Goal: Understand process/instructions

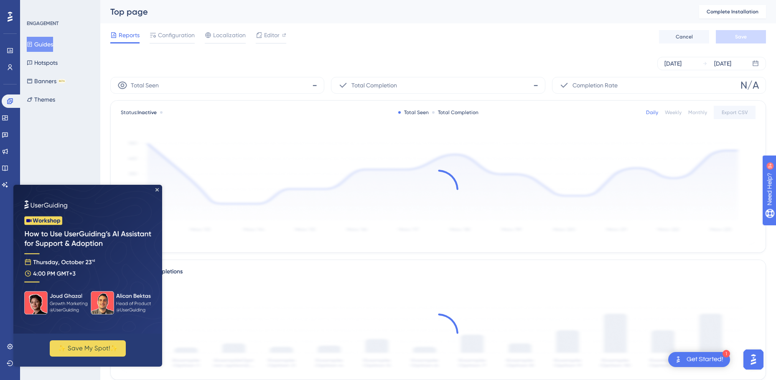
click at [157, 189] on icon "Close Preview" at bounding box center [157, 189] width 3 height 3
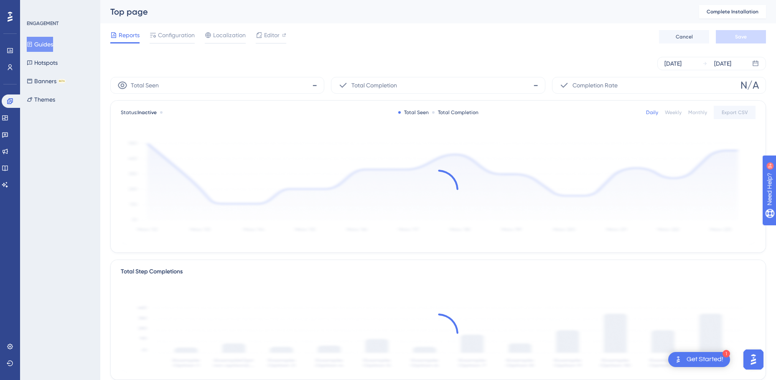
click at [67, 176] on div "ENGAGEMENT Guides Hotspots Banners BETA Themes" at bounding box center [60, 190] width 80 height 380
click at [12, 51] on icon at bounding box center [10, 50] width 7 height 7
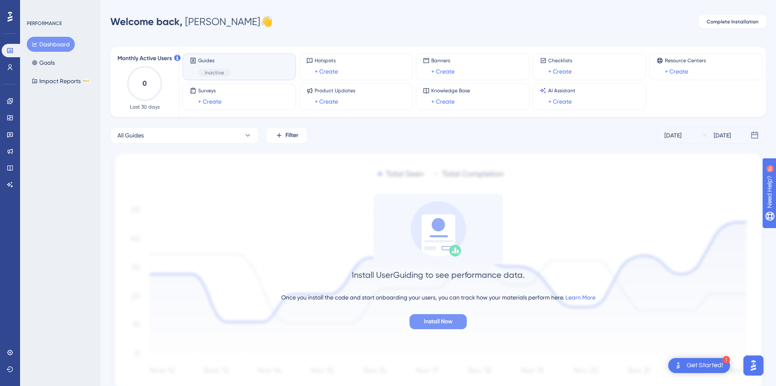
click at [458, 321] on button "Install Now" at bounding box center [438, 321] width 57 height 15
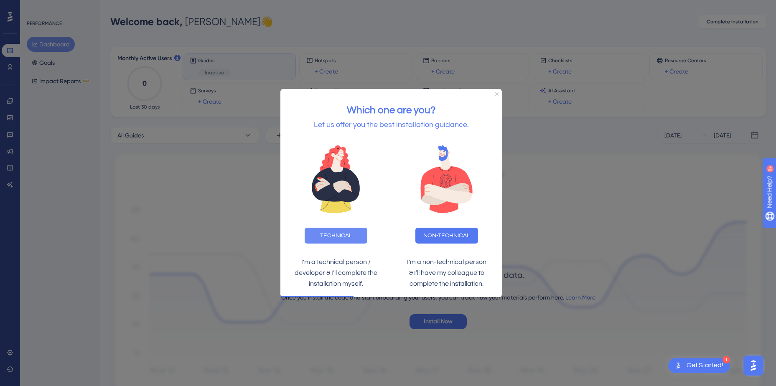
click at [349, 233] on button "TECHNICAL" at bounding box center [336, 235] width 63 height 16
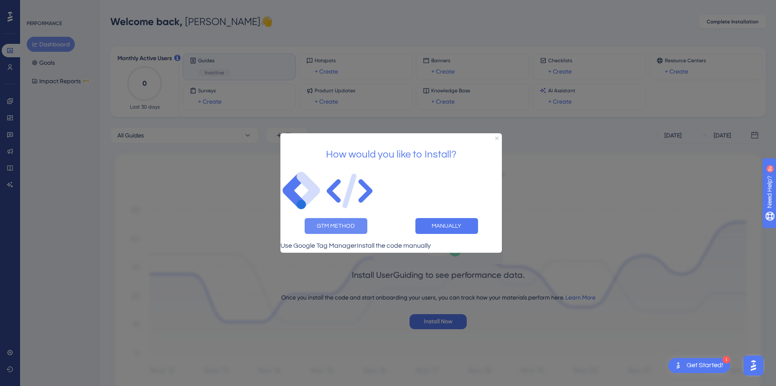
click at [352, 222] on button "GTM METHOD" at bounding box center [336, 226] width 63 height 16
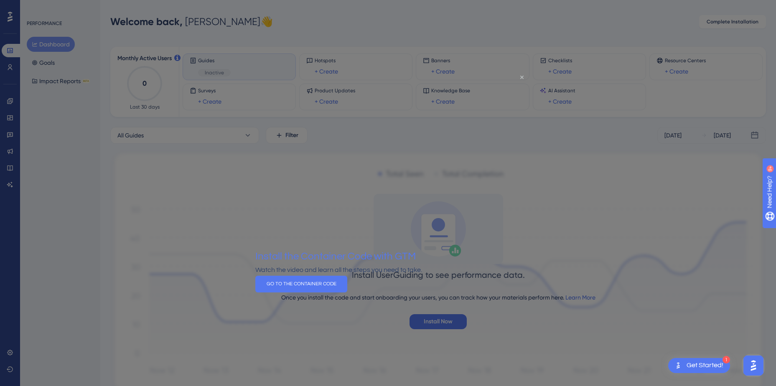
click at [523, 77] on icon "Close Preview" at bounding box center [522, 76] width 3 height 3
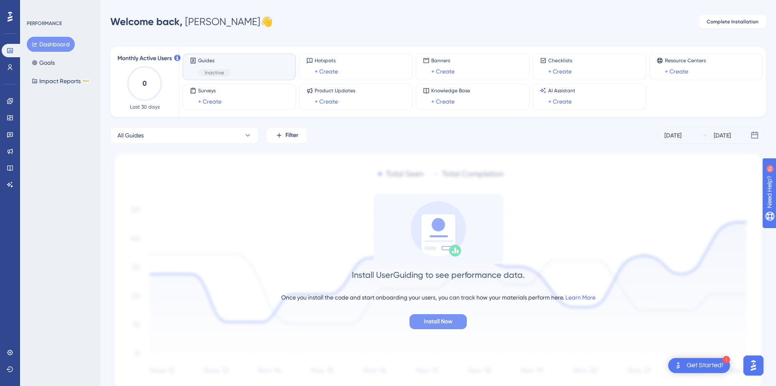
click at [426, 319] on span "Install Now" at bounding box center [438, 322] width 29 height 10
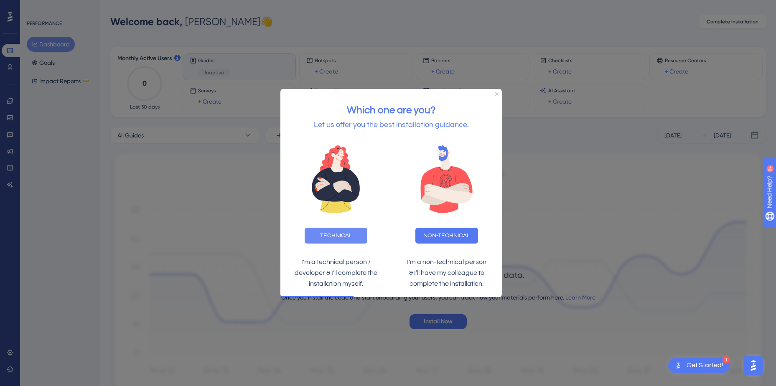
click at [344, 234] on button "TECHNICAL" at bounding box center [336, 235] width 63 height 16
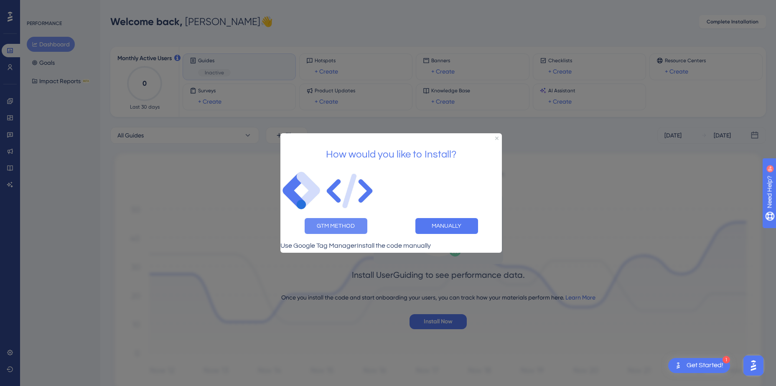
click at [342, 222] on button "GTM METHOD" at bounding box center [336, 226] width 63 height 16
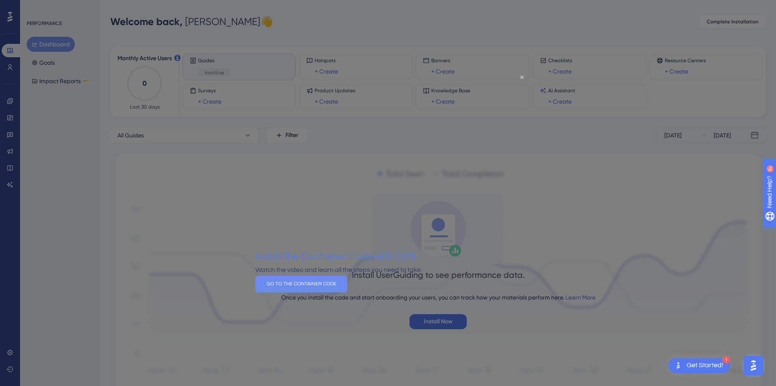
drag, startPoint x: 377, startPoint y: 293, endPoint x: 633, endPoint y: 365, distance: 265.9
click at [347, 292] on button "GO TO THE CONTAINER CODE" at bounding box center [301, 284] width 92 height 17
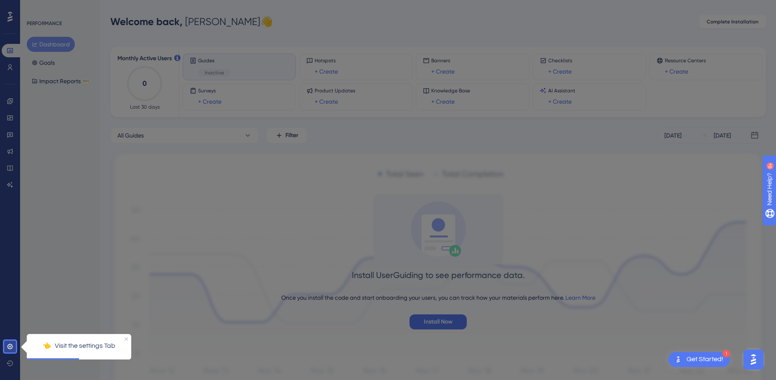
click at [56, 348] on p "👈 Visit the settings Tab" at bounding box center [78, 345] width 91 height 11
click at [6, 347] on link at bounding box center [10, 346] width 17 height 13
click at [89, 342] on p "👈 Visit the settings Tab" at bounding box center [78, 345] width 91 height 11
click at [126, 338] on icon "Close Preview" at bounding box center [126, 338] width 3 height 3
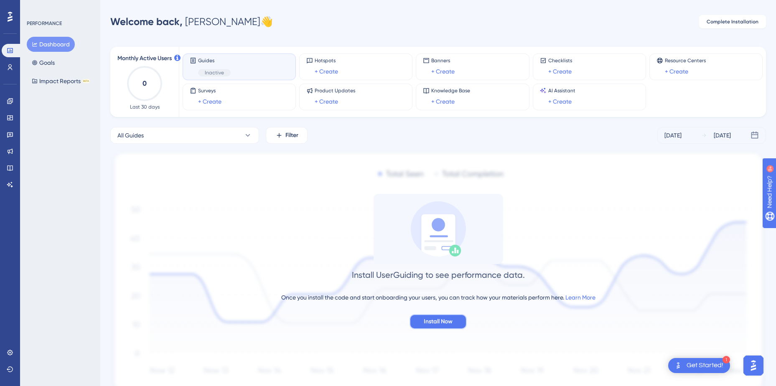
click at [443, 319] on span "Install Now" at bounding box center [438, 322] width 29 height 10
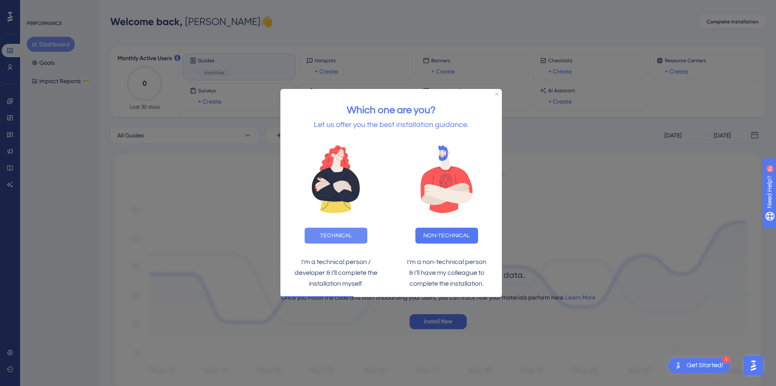
click at [351, 235] on button "TECHNICAL" at bounding box center [336, 235] width 63 height 16
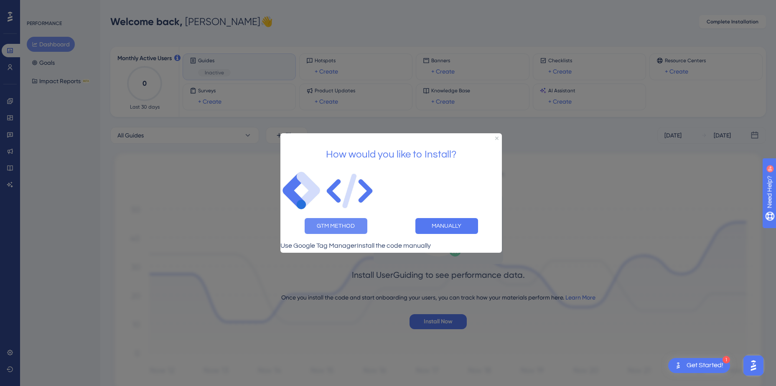
click at [346, 225] on button "GTM METHOD" at bounding box center [336, 226] width 63 height 16
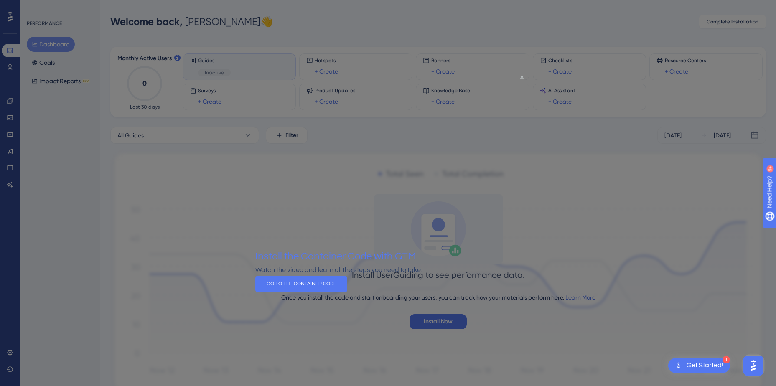
drag, startPoint x: 522, startPoint y: 76, endPoint x: 776, endPoint y: 150, distance: 264.8
click at [522, 76] on icon "Close Preview" at bounding box center [522, 76] width 3 height 3
